Goal: Find specific page/section: Find specific page/section

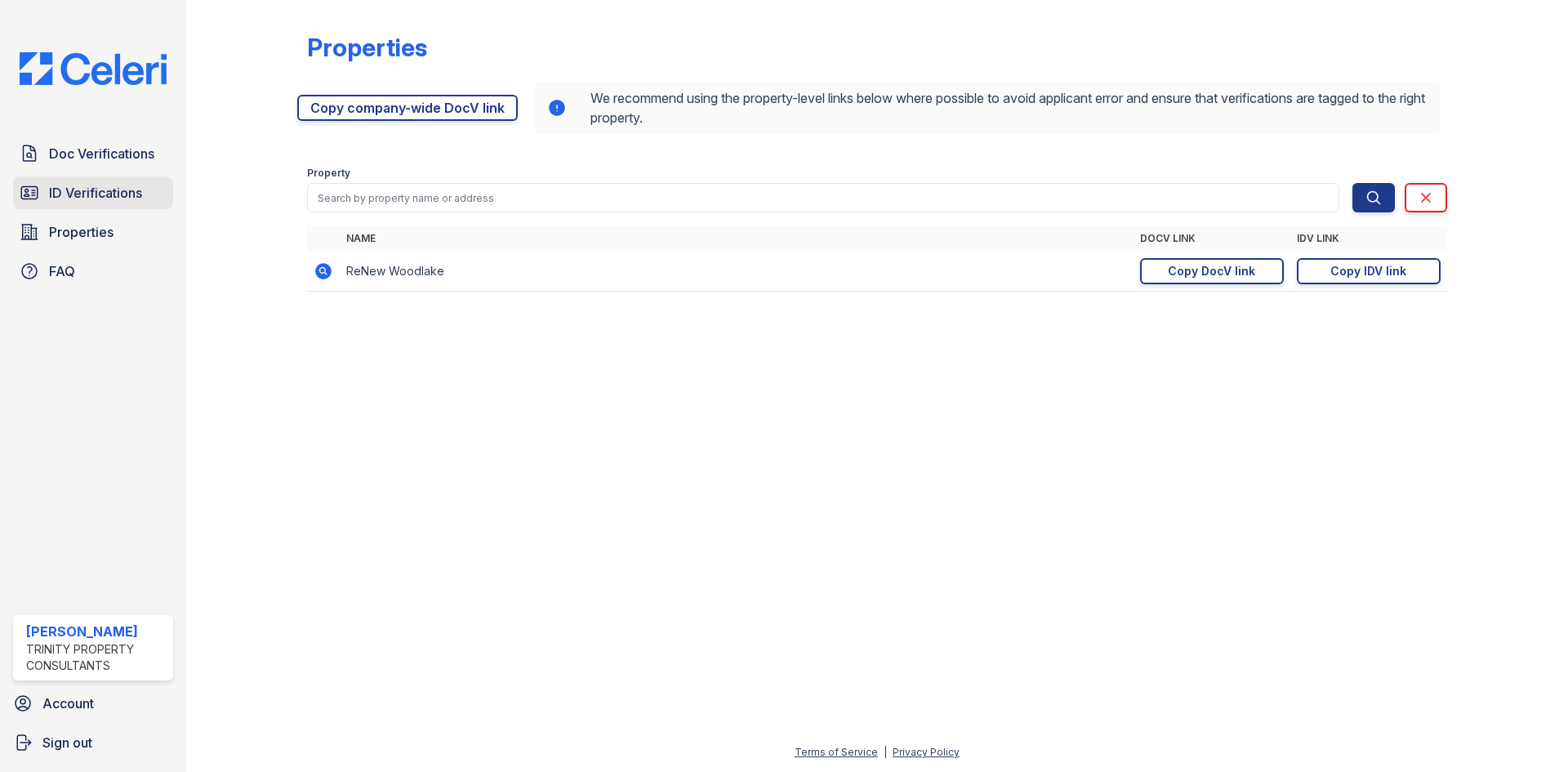
click at [87, 185] on span "ID Verifications" at bounding box center [95, 193] width 93 height 20
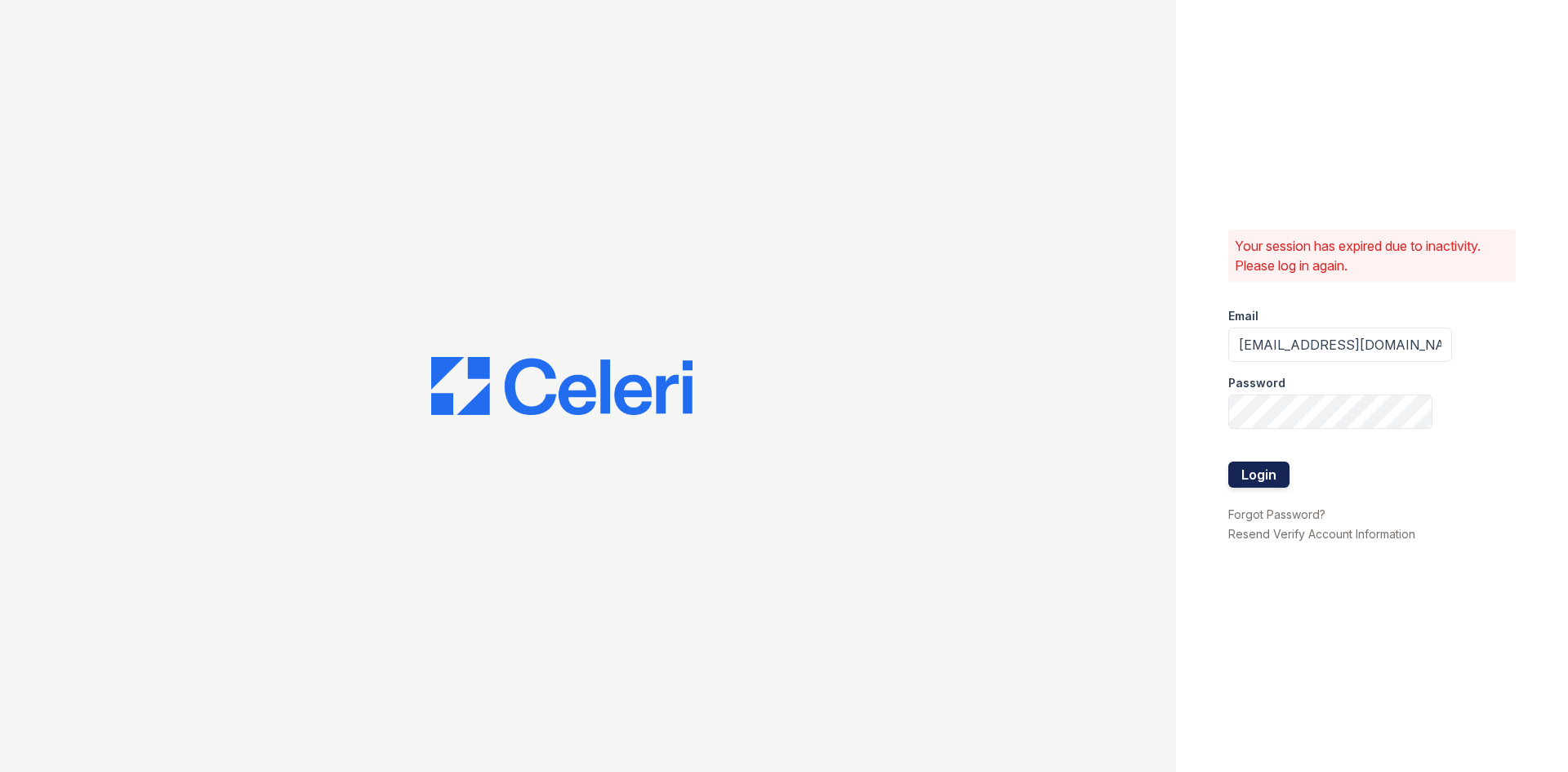
click at [1268, 470] on button "Login" at bounding box center [1259, 475] width 61 height 26
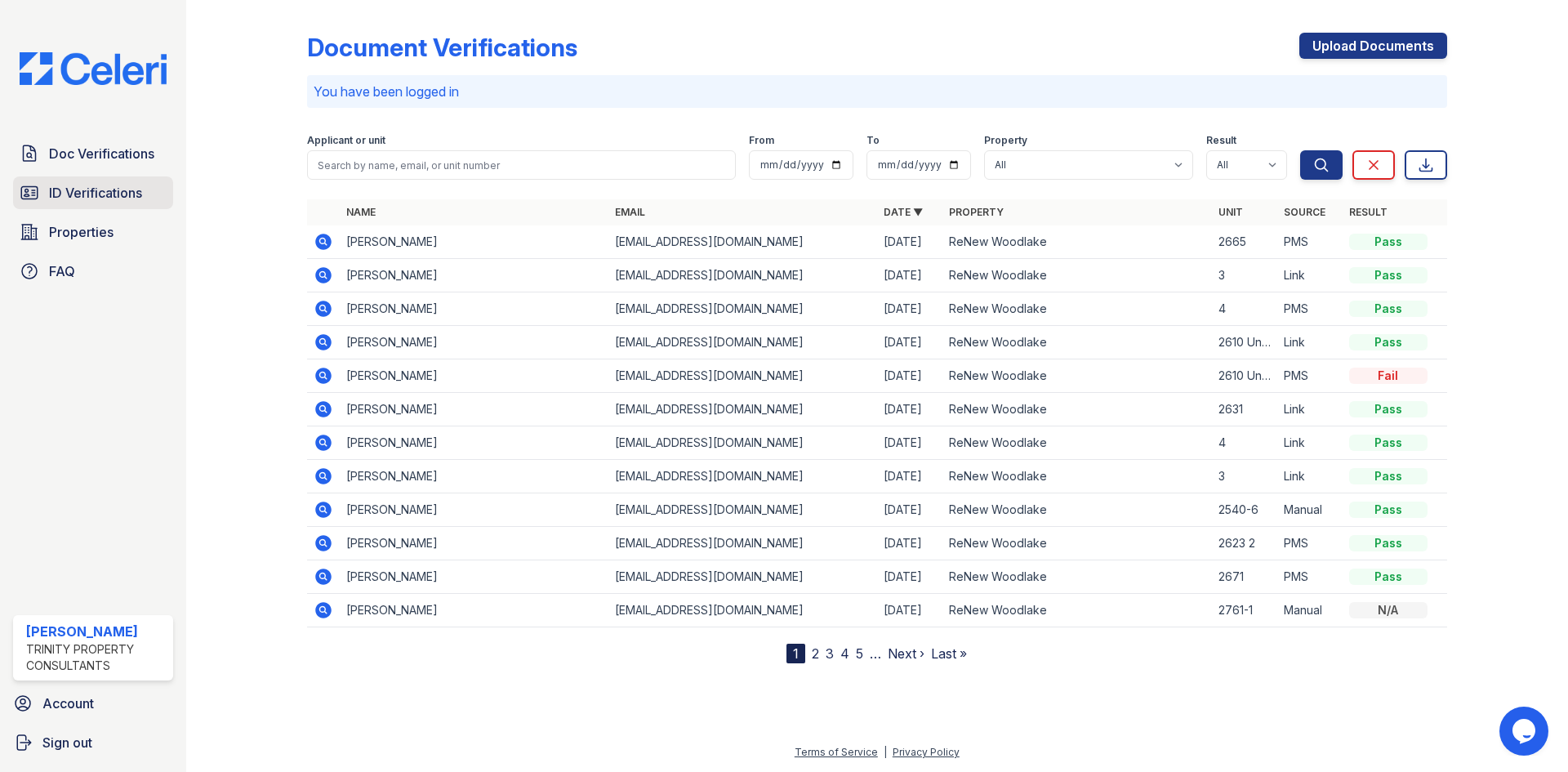
click at [83, 192] on span "ID Verifications" at bounding box center [95, 193] width 93 height 20
